Goal: Find specific page/section: Find specific page/section

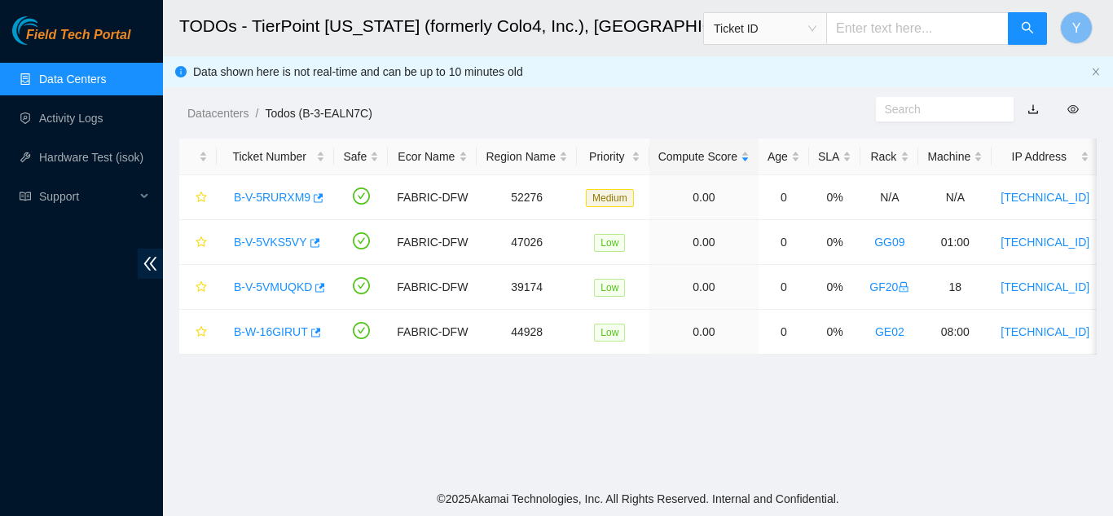
scroll to position [217, 0]
click at [90, 86] on link "Data Centers" at bounding box center [72, 78] width 67 height 13
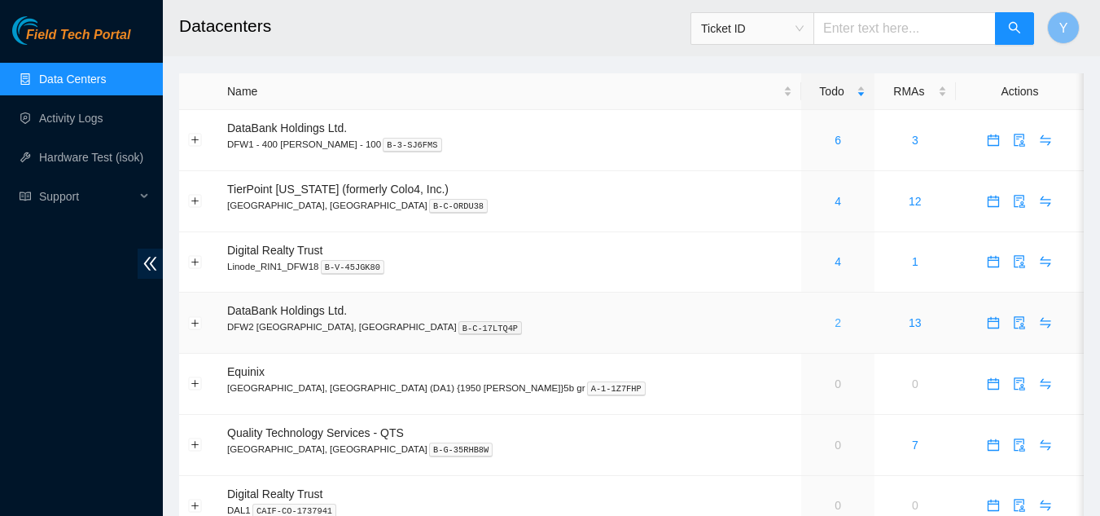
click at [835, 323] on link "2" at bounding box center [838, 322] width 7 height 13
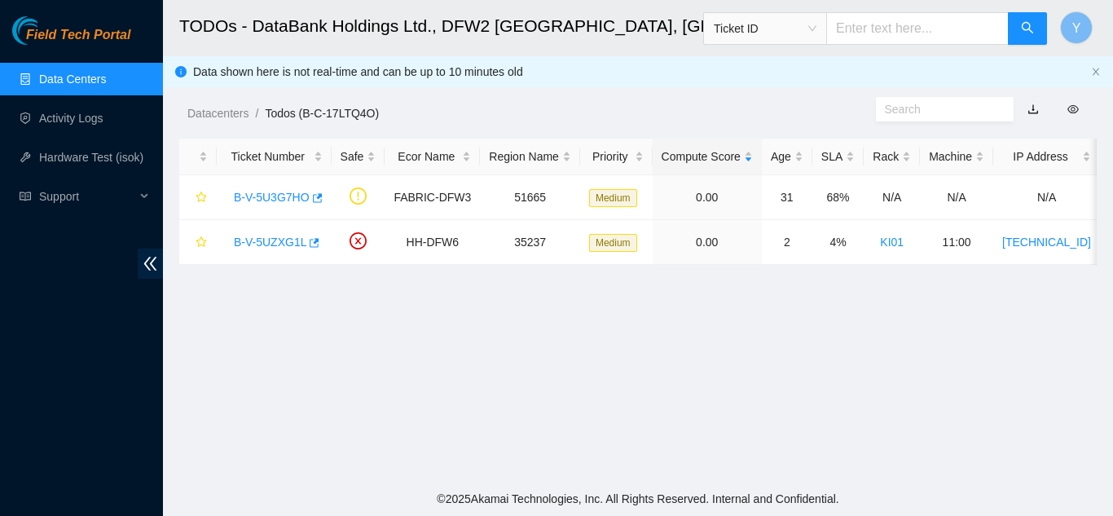
click at [94, 74] on link "Data Centers" at bounding box center [72, 78] width 67 height 13
